Goal: Task Accomplishment & Management: Use online tool/utility

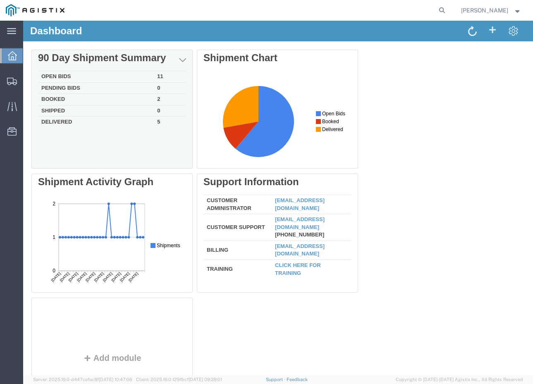
click at [122, 75] on div "Delete 90 Day Shipment Summary Open Bids 11 Pending Bids 0 Booked 2 Shipped 0 D…" at bounding box center [277, 236] width 493 height 372
click at [119, 76] on td "Open Bids" at bounding box center [96, 77] width 116 height 12
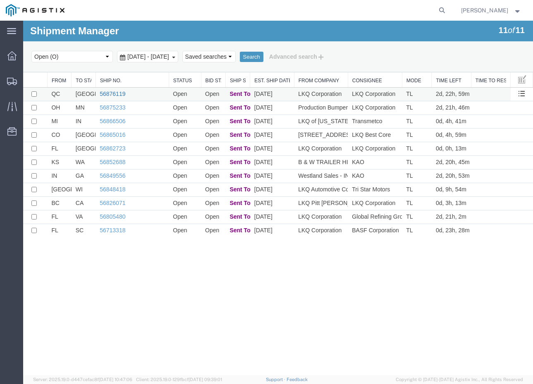
click at [116, 94] on link "56876119" at bounding box center [113, 94] width 26 height 7
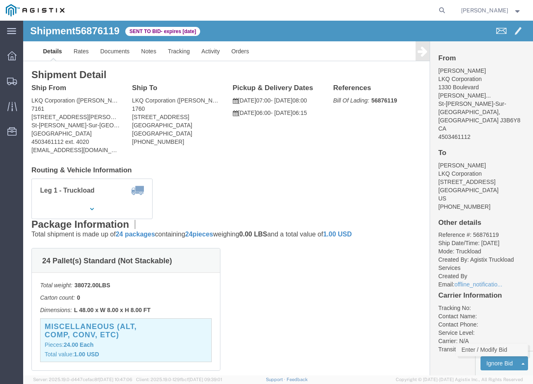
click link "Enter / Modify Bid"
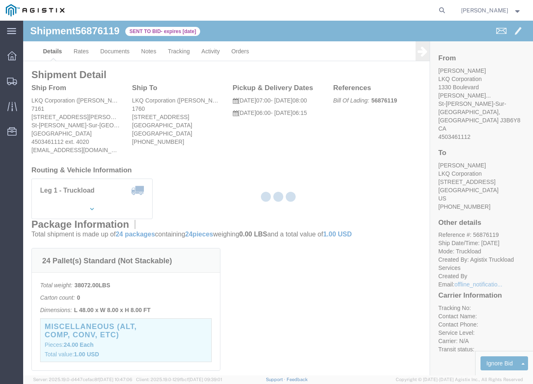
select select "20693"
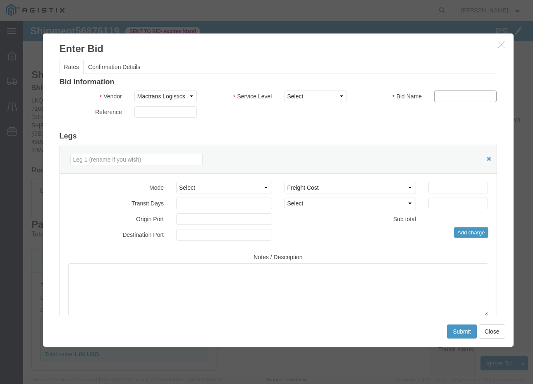
click input "text"
type input "Mactrans"
click input "number"
type input "2995"
click button "Submit"
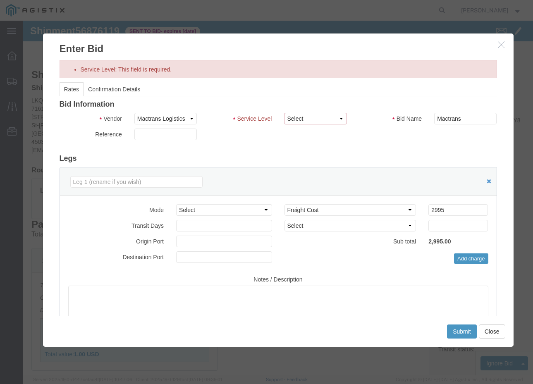
click select "Select Rail TL Standard 3 - 5 Day"
select select "39102"
click select "Select Rail TL Standard 3 - 5 Day"
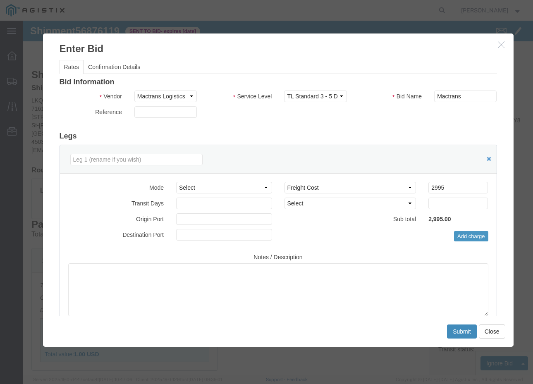
click button "Submit"
